Goal: Navigation & Orientation: Go to known website

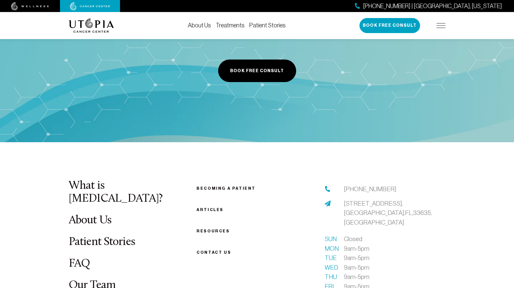
scroll to position [2358, 0]
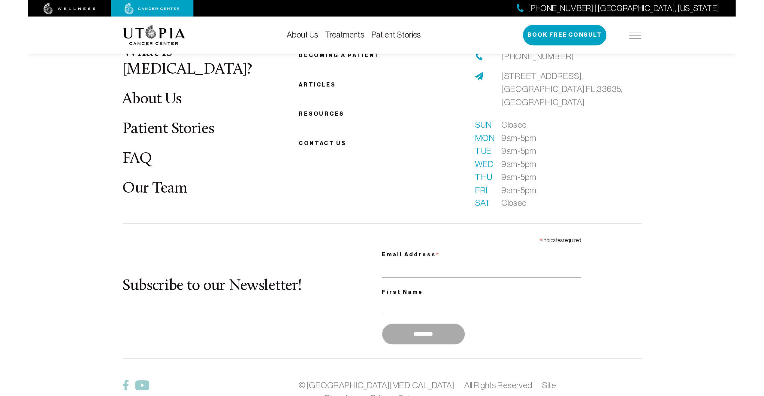
scroll to position [2298, 0]
